Goal: Subscribe to service/newsletter

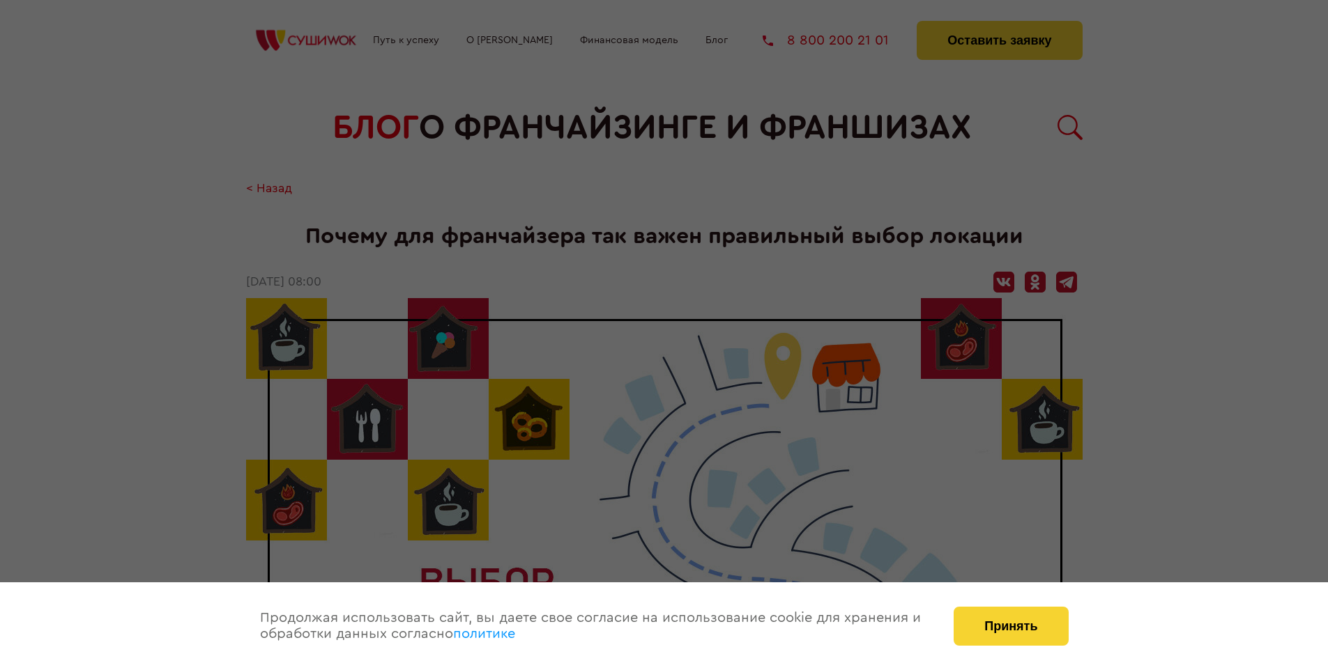
scroll to position [1503, 0]
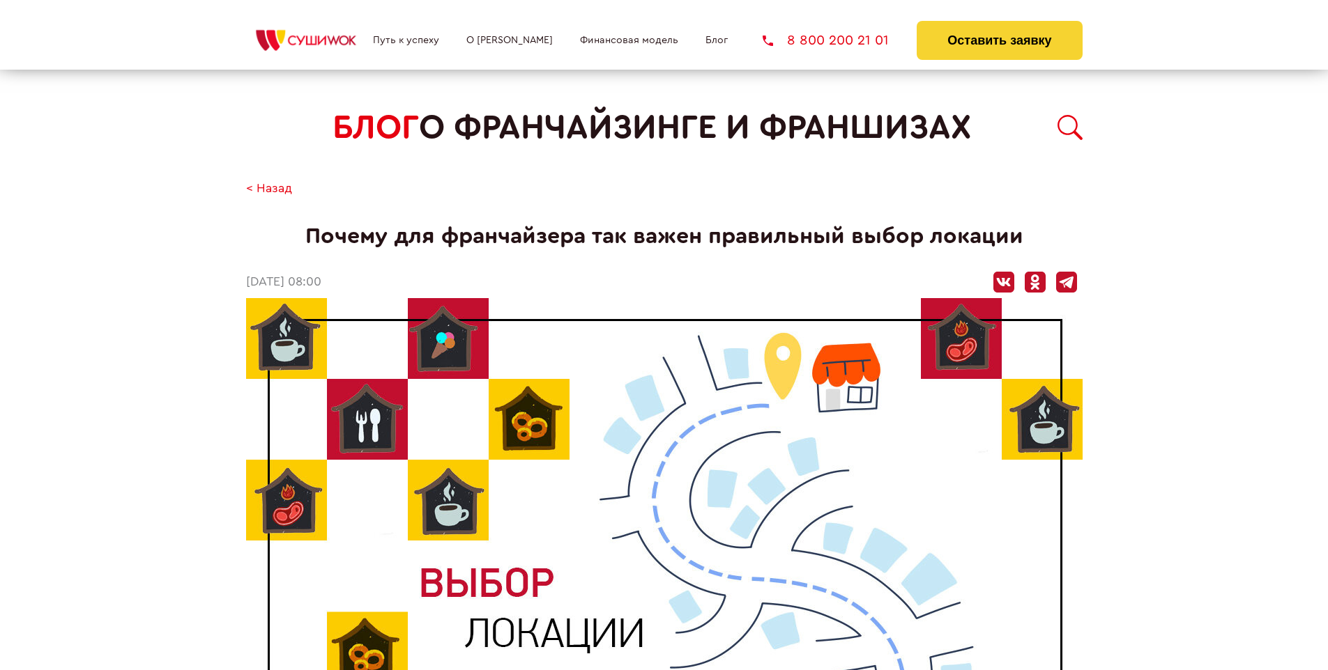
scroll to position [1503, 0]
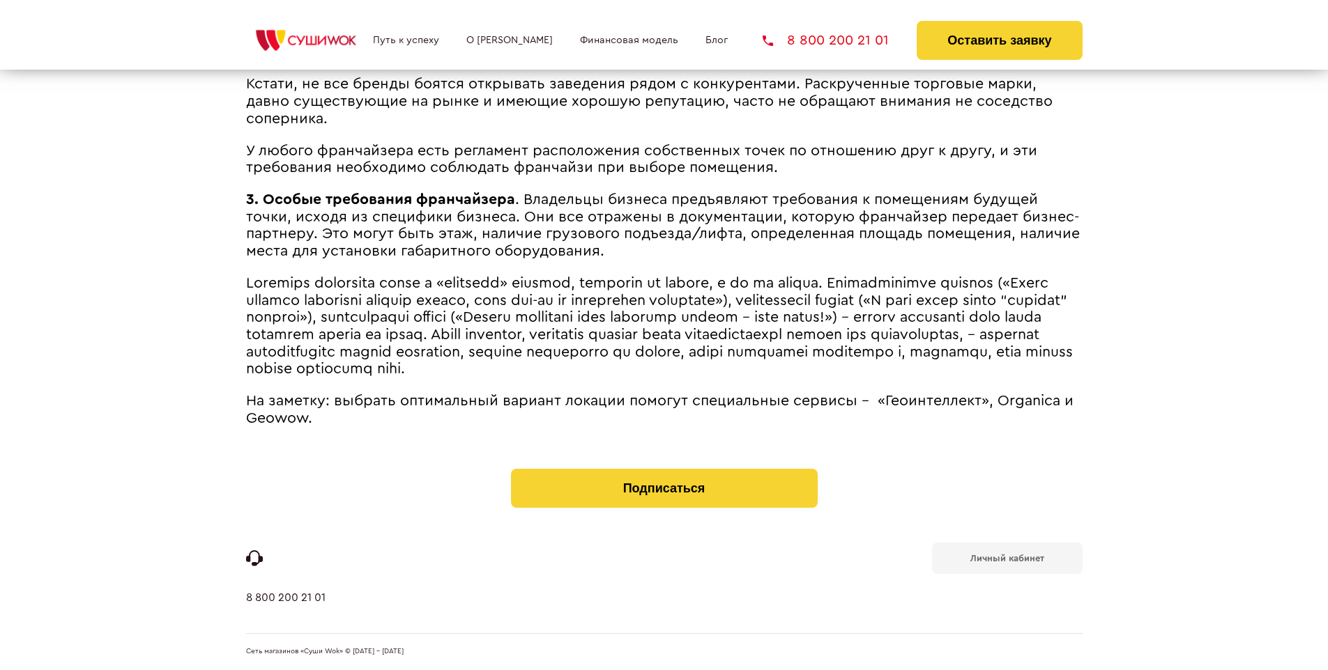
click at [1006, 558] on b "Личный кабинет" at bounding box center [1007, 558] width 74 height 9
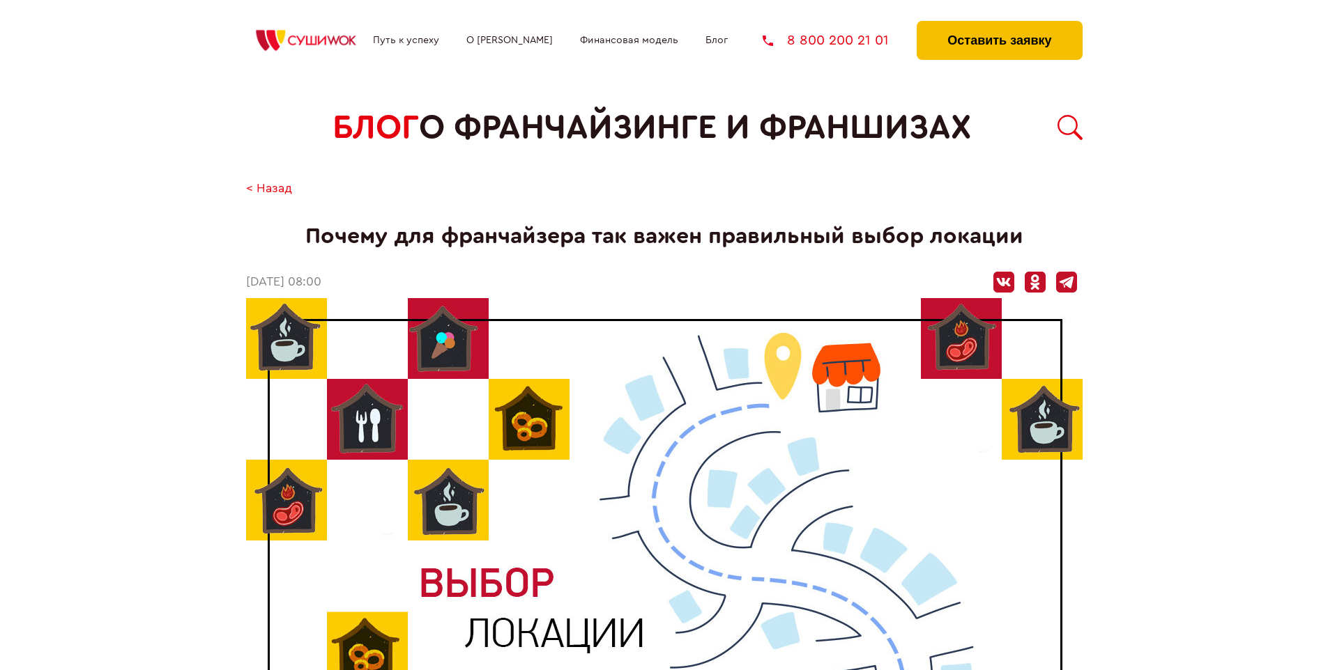
click at [999, 24] on button "Оставить заявку" at bounding box center [999, 40] width 165 height 39
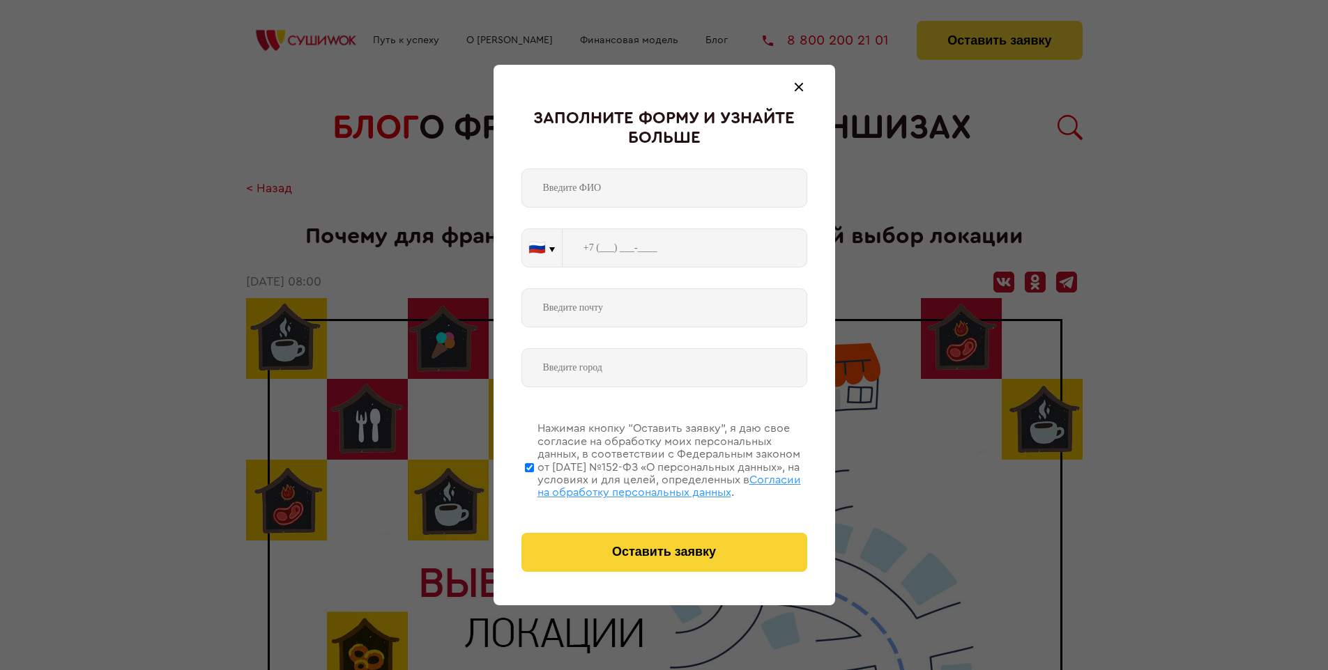
click at [646, 484] on span "Согласии на обработку персональных данных" at bounding box center [668, 487] width 263 height 24
click at [534, 484] on input "Нажимая кнопку “Оставить заявку”, я даю свое согласие на обработку моих персона…" at bounding box center [529, 468] width 9 height 112
checkbox input "false"
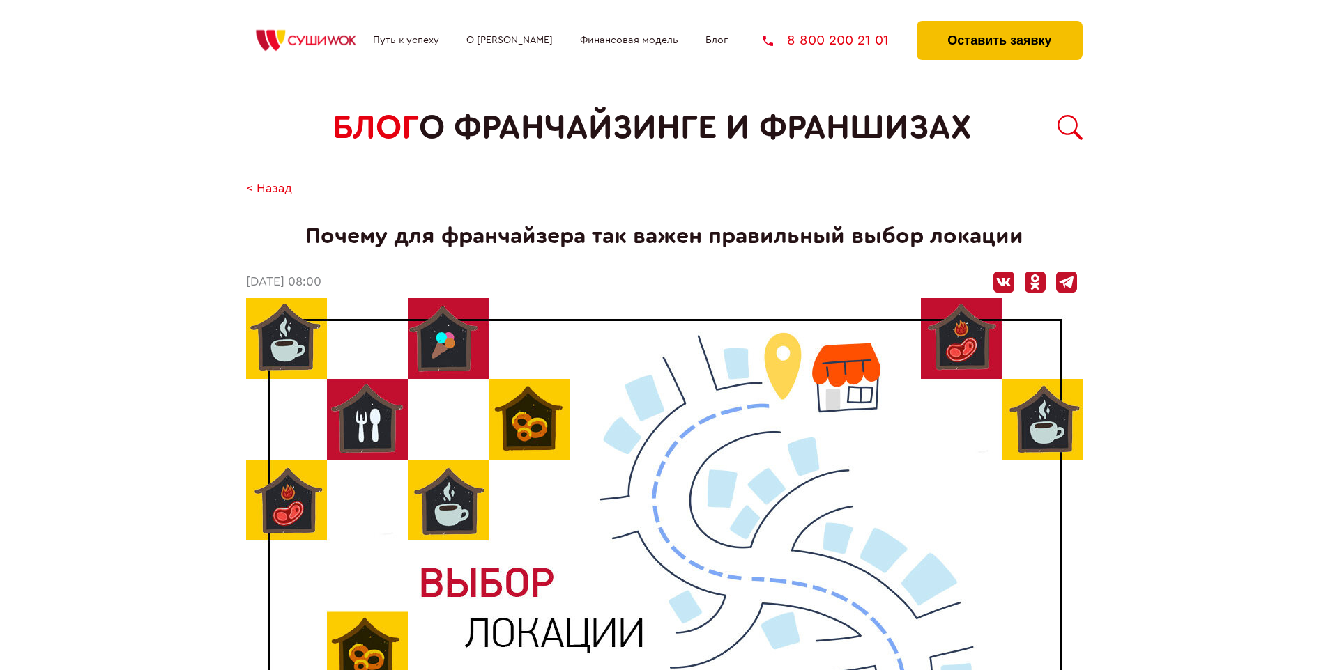
click at [999, 24] on button "Оставить заявку" at bounding box center [999, 40] width 165 height 39
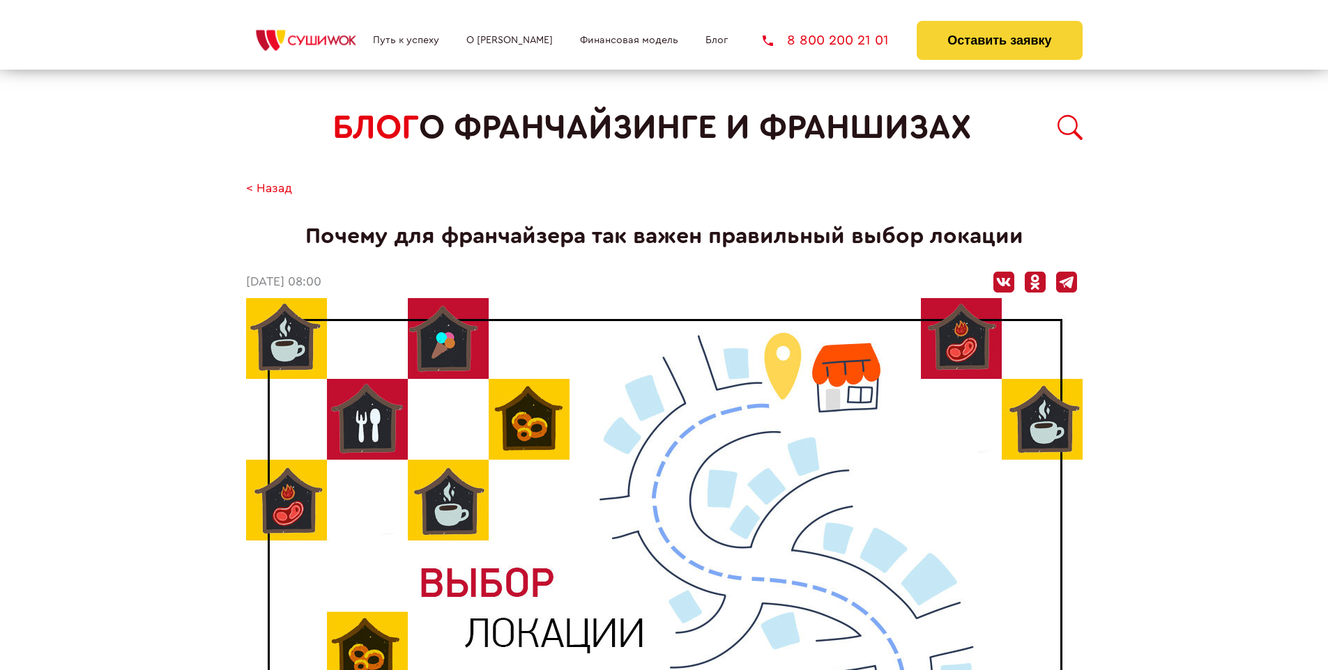
scroll to position [1503, 0]
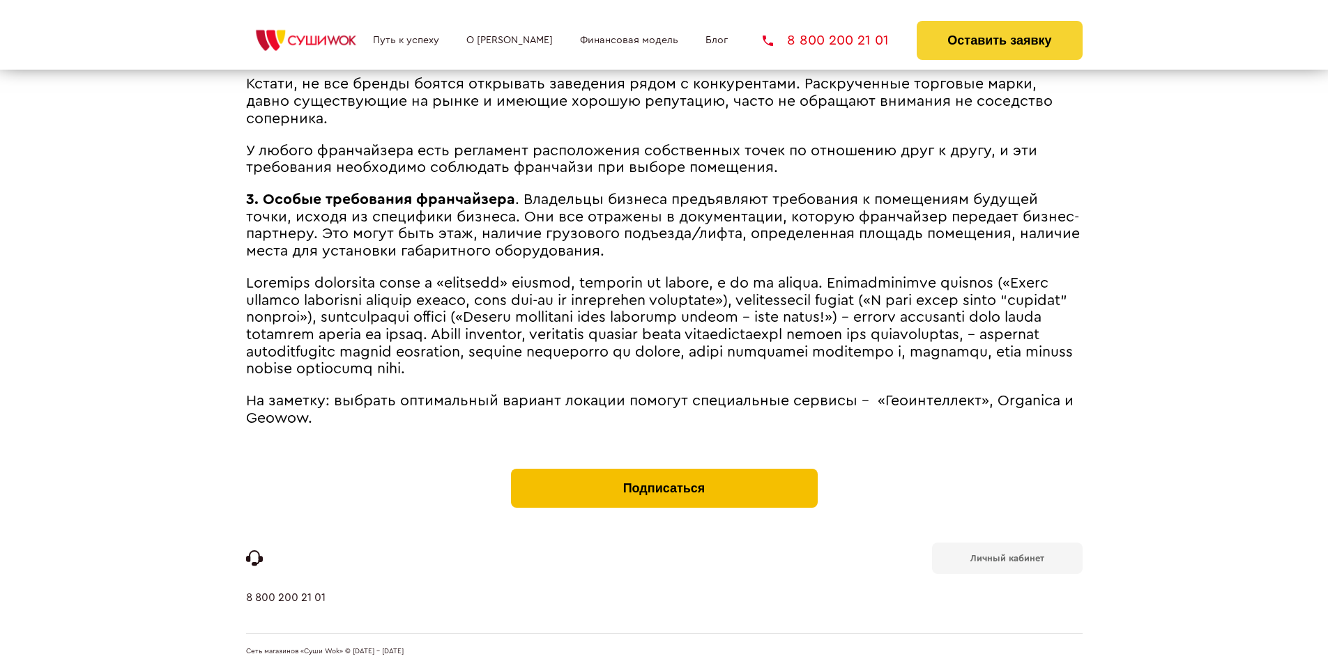
click at [664, 473] on button "Подписаться" at bounding box center [664, 488] width 307 height 39
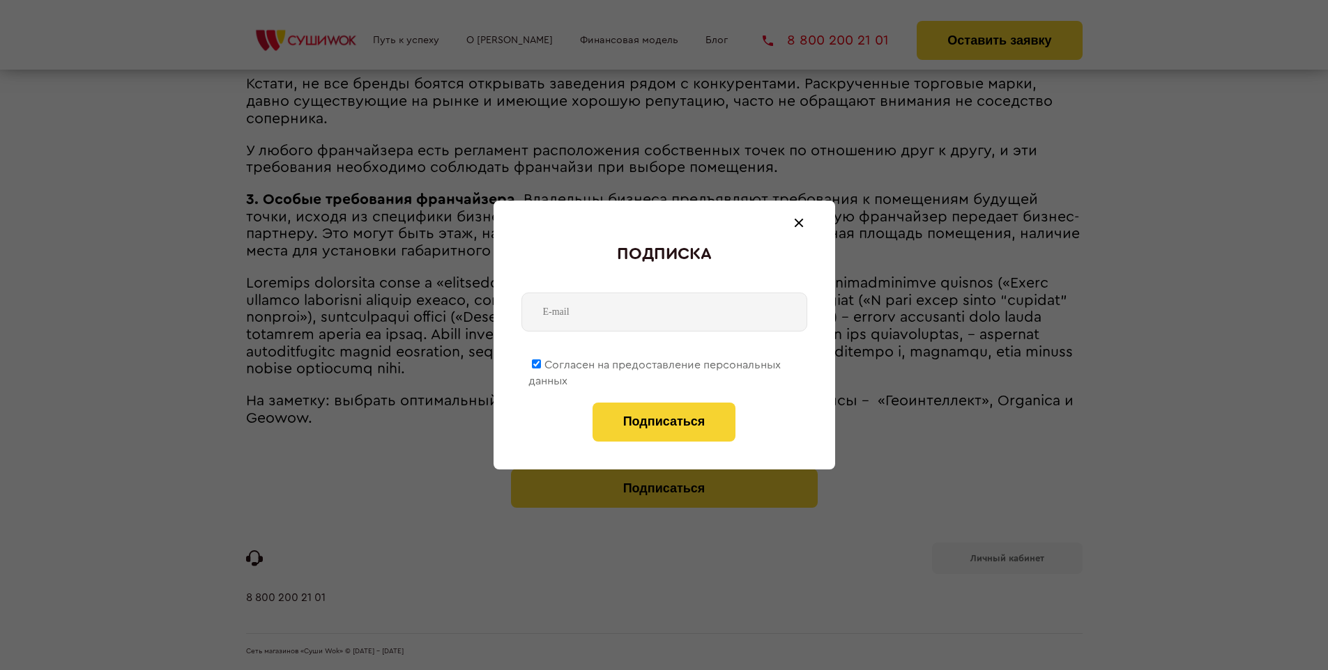
click at [655, 362] on span "Согласен на предоставление персональных данных" at bounding box center [654, 373] width 252 height 27
click at [541, 362] on input "Согласен на предоставление персональных данных" at bounding box center [536, 364] width 9 height 9
checkbox input "false"
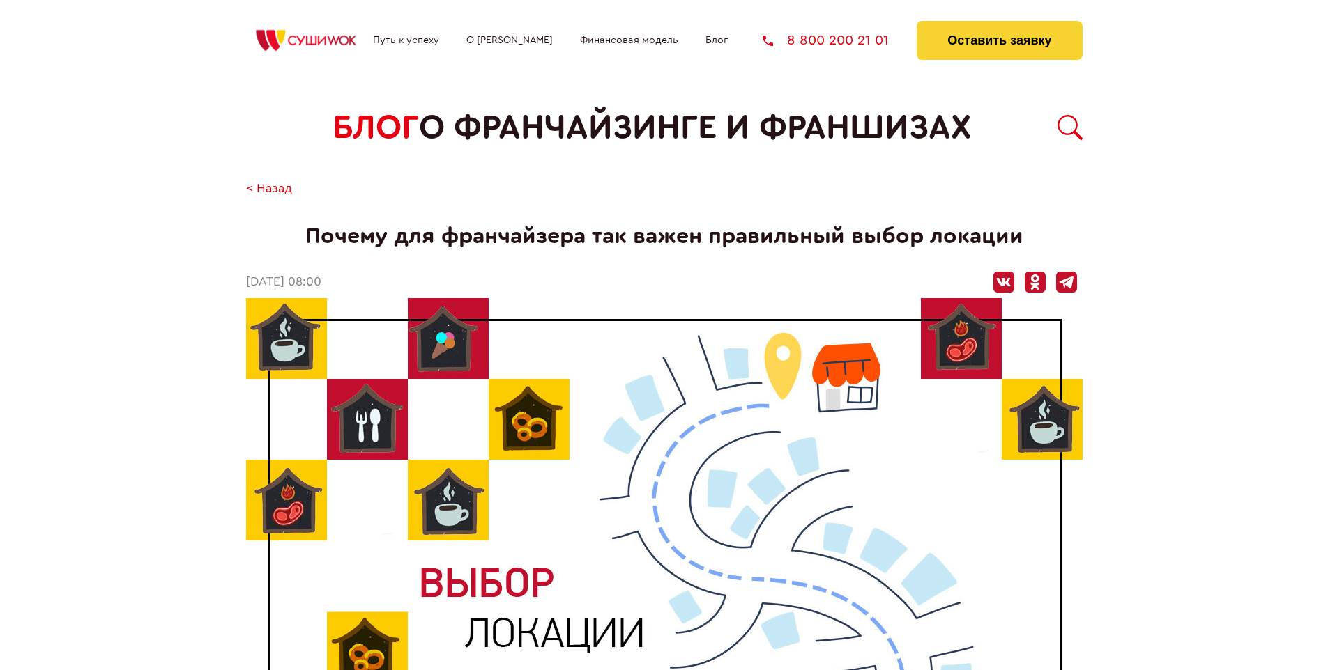
scroll to position [1503, 0]
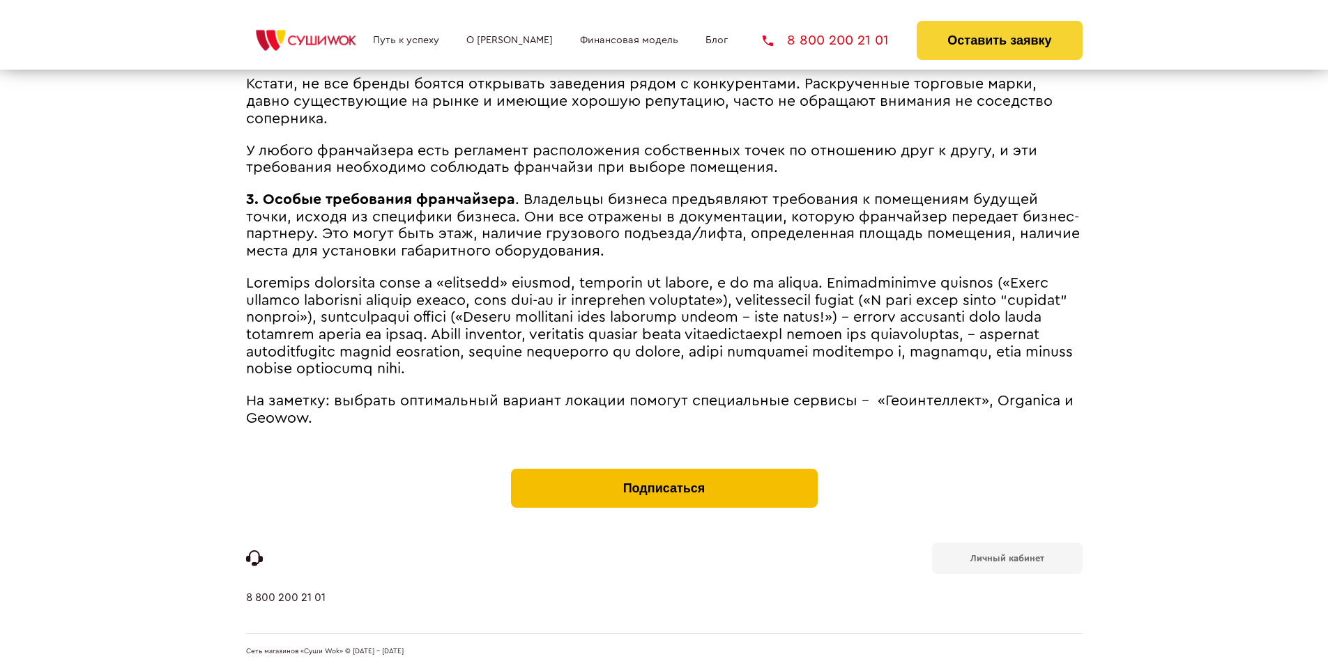
click at [664, 473] on button "Подписаться" at bounding box center [664, 488] width 307 height 39
